Goal: Information Seeking & Learning: Check status

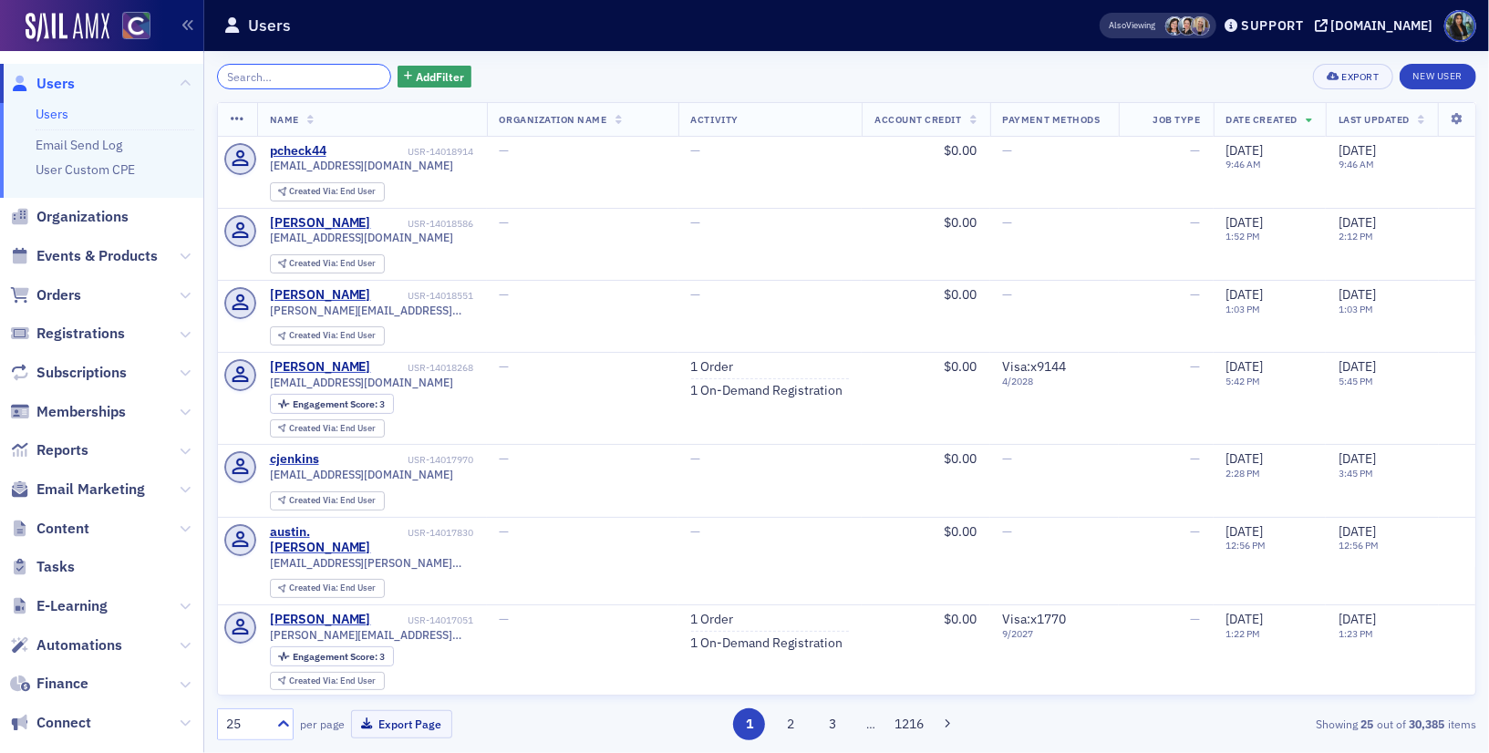
click at [284, 74] on input "search" at bounding box center [304, 77] width 174 height 26
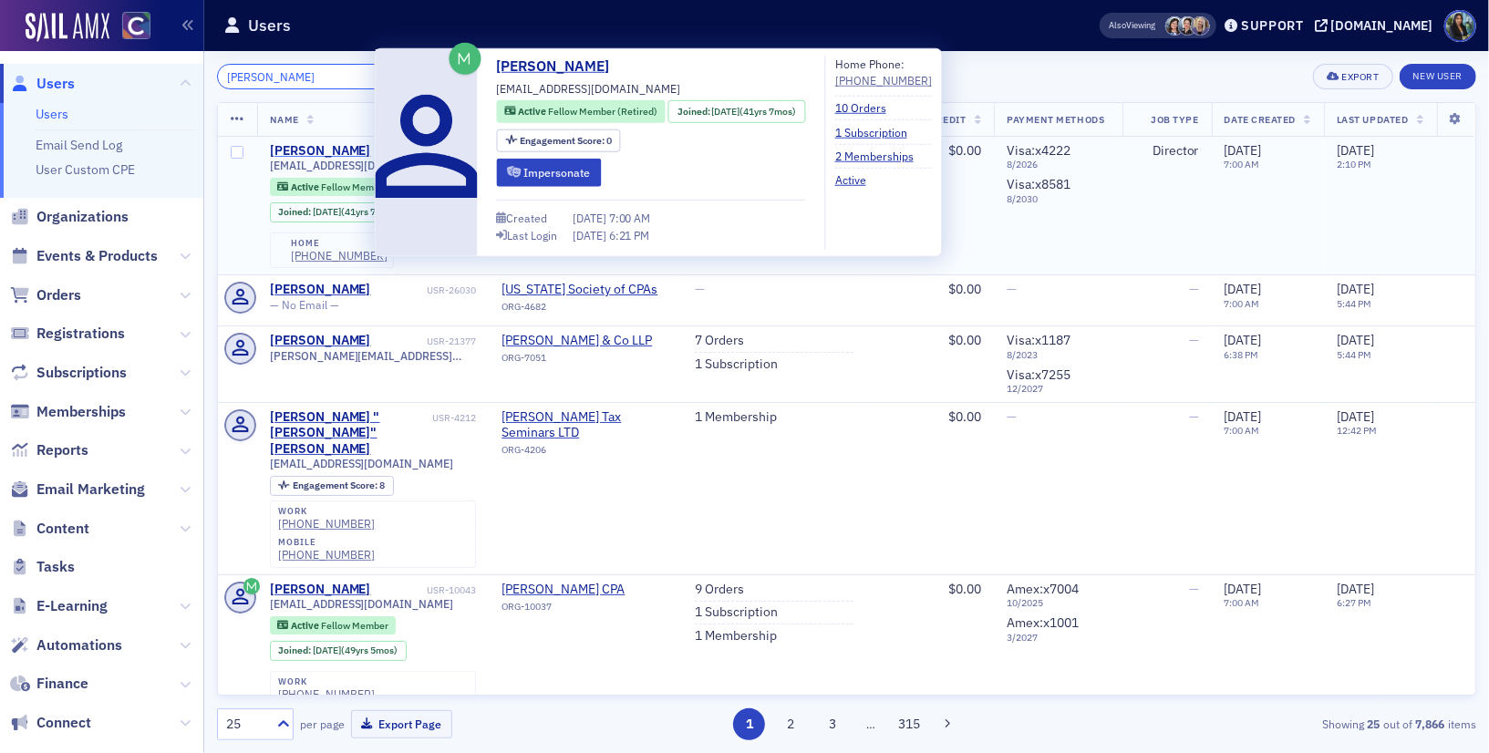
type input "[PERSON_NAME]"
click at [303, 151] on div "[PERSON_NAME]" at bounding box center [320, 151] width 101 height 16
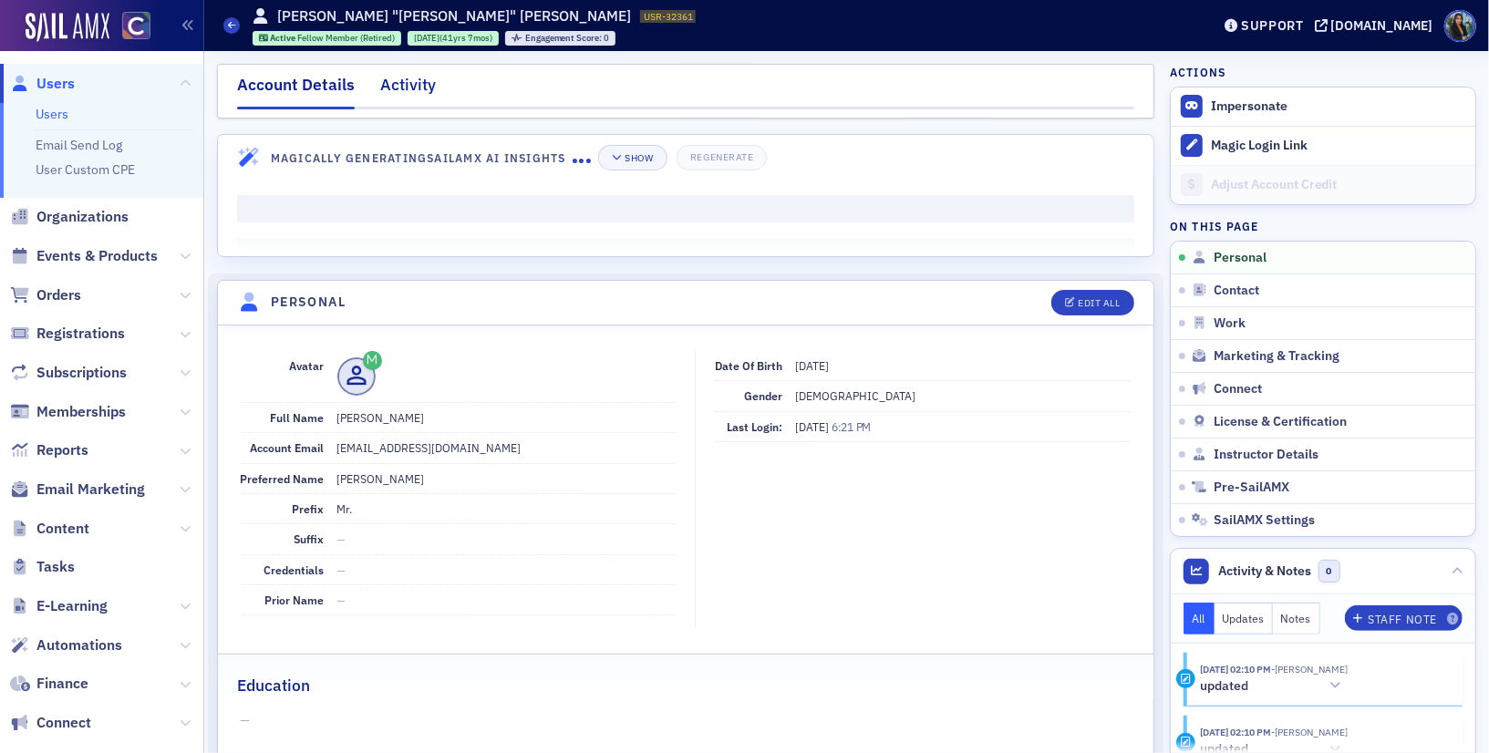
click at [412, 75] on div "Activity" at bounding box center [408, 90] width 56 height 34
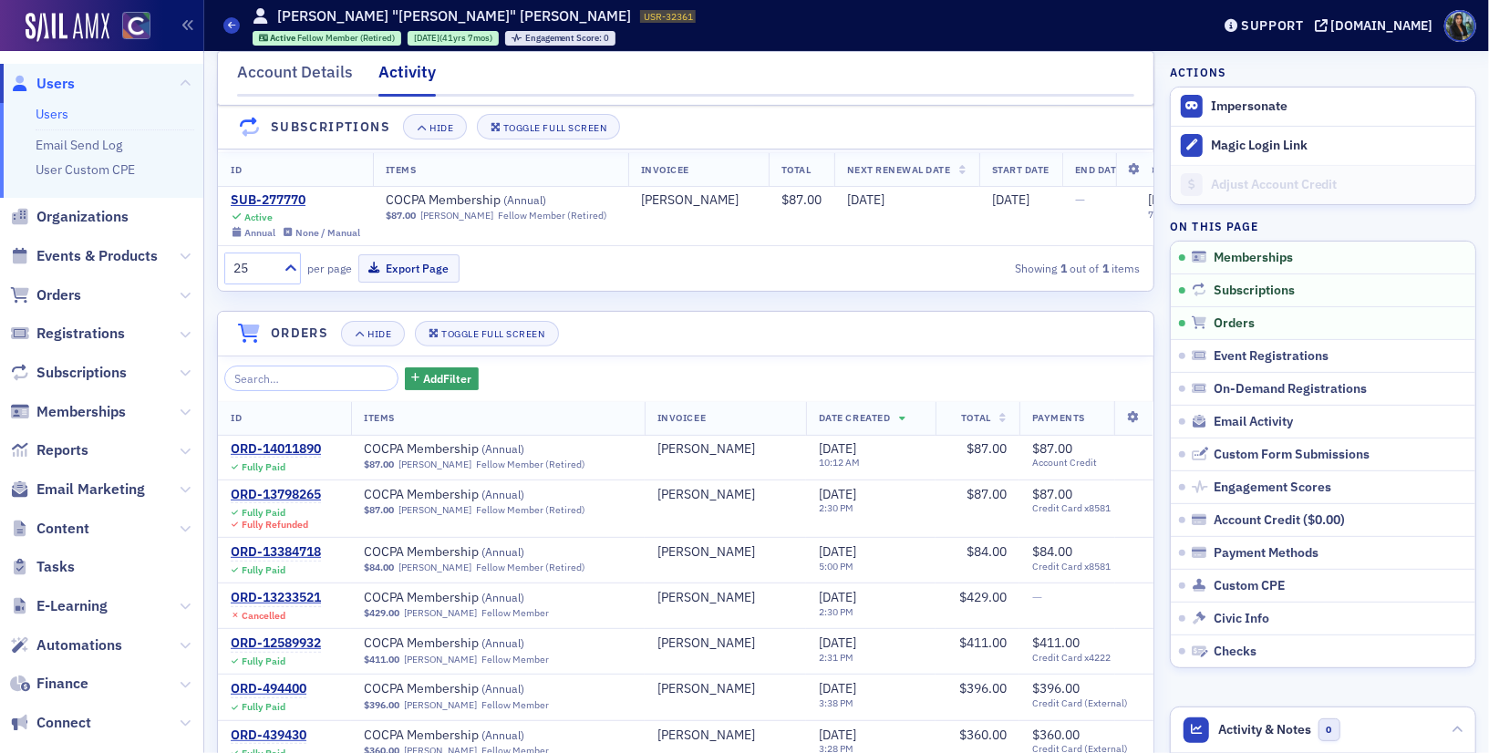
scroll to position [274, 0]
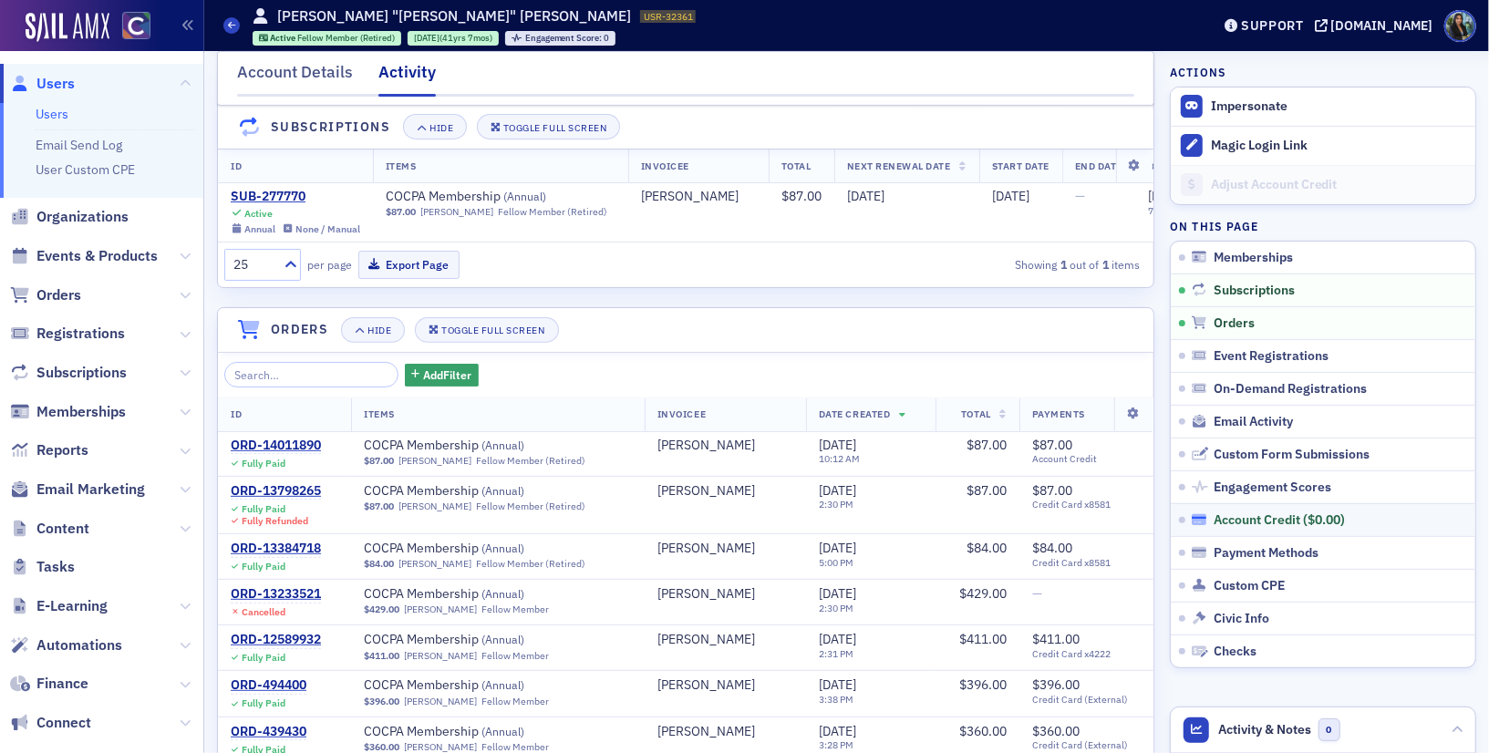
click at [1268, 520] on div "Account Credit ( $0.00 )" at bounding box center [1279, 520] width 131 height 16
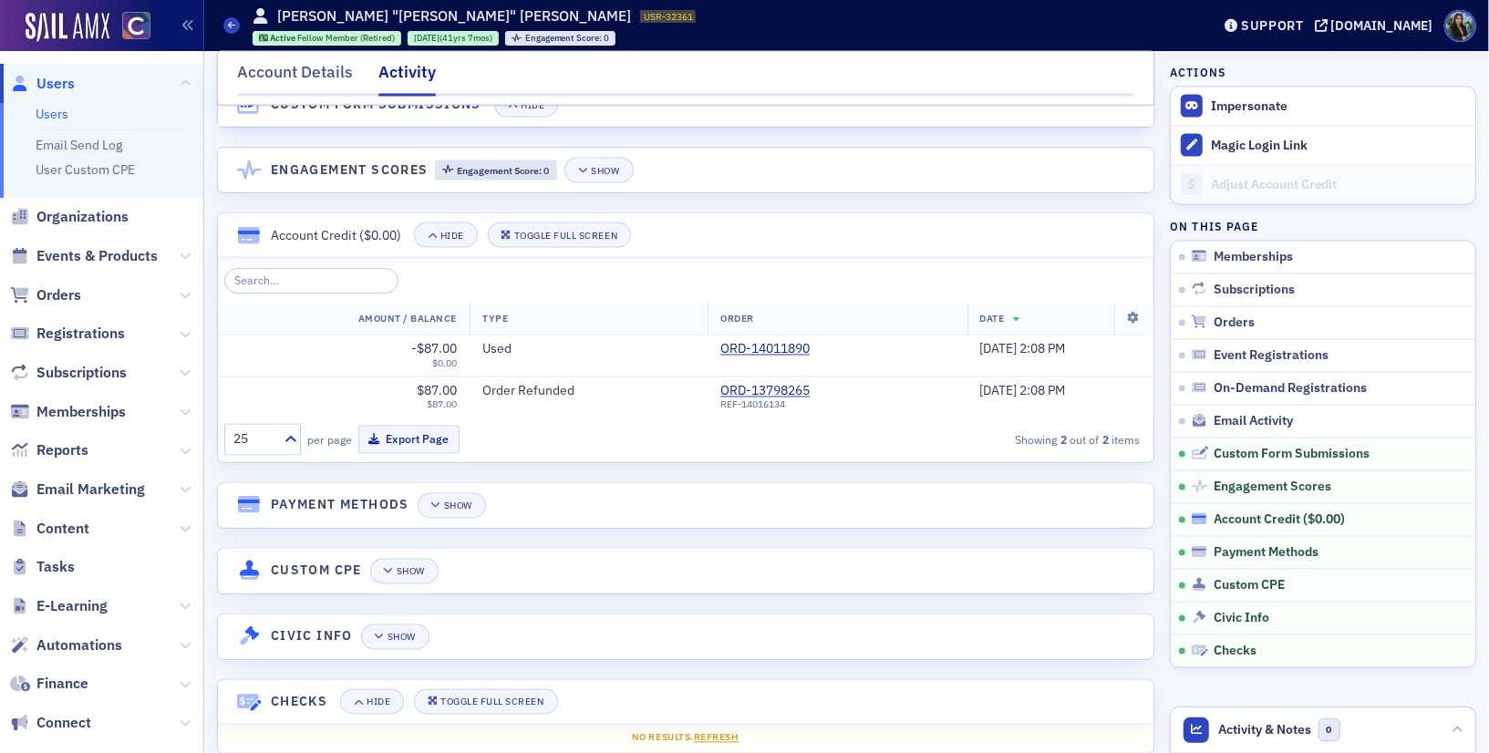
scroll to position [2044, 0]
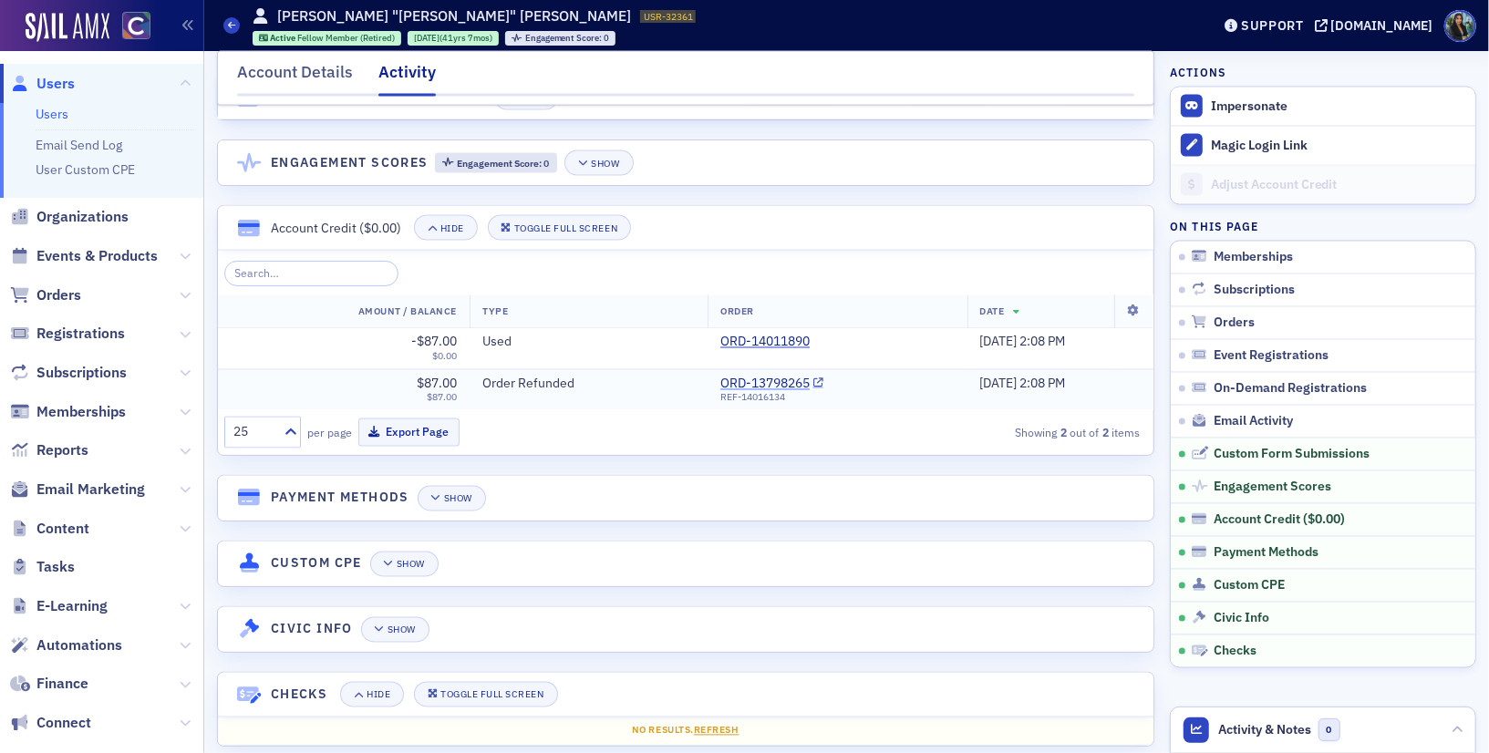
click at [755, 377] on link "ORD-13798265" at bounding box center [771, 385] width 103 height 16
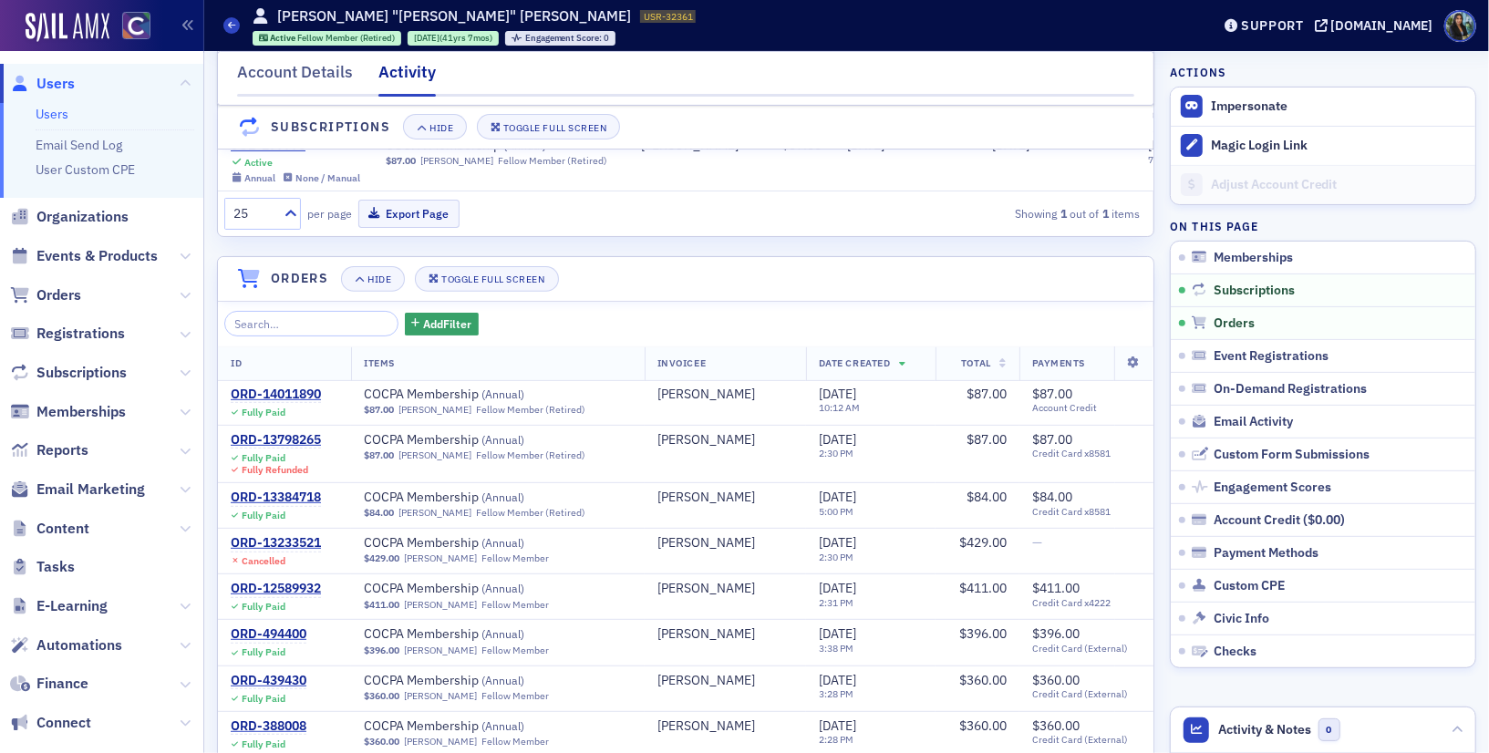
scroll to position [329, 0]
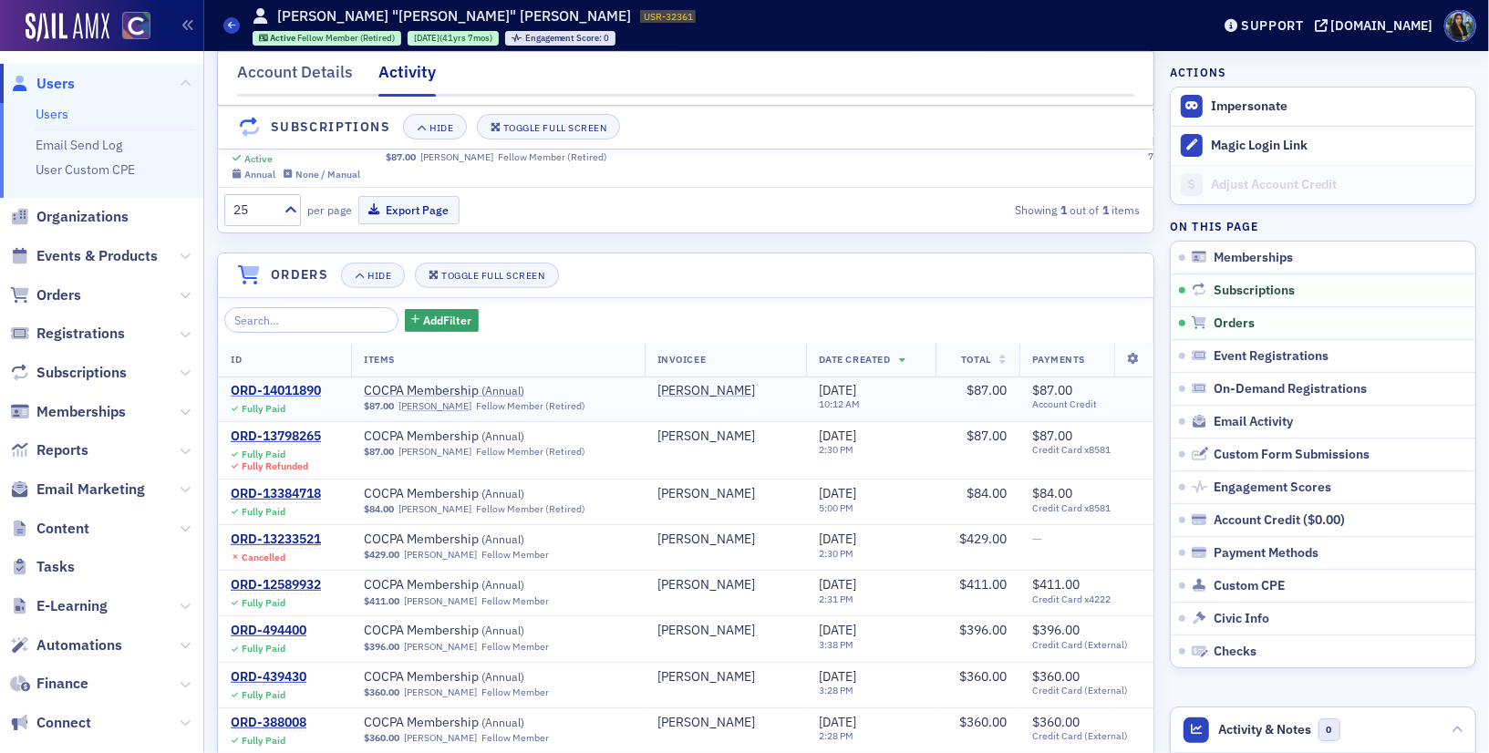
click at [287, 384] on div "ORD-14011890" at bounding box center [276, 391] width 90 height 16
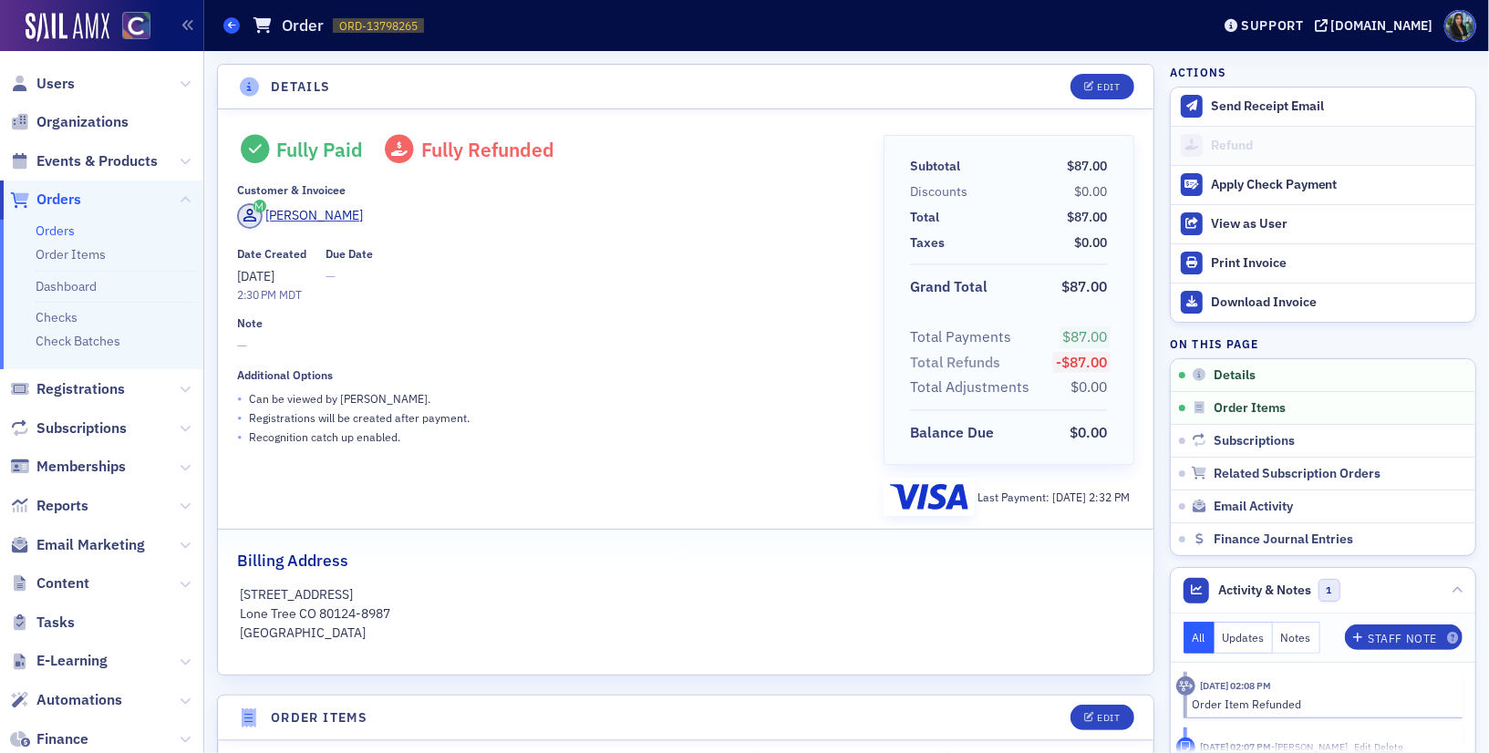
click at [233, 26] on icon at bounding box center [231, 25] width 7 height 8
